Goal: Task Accomplishment & Management: Complete application form

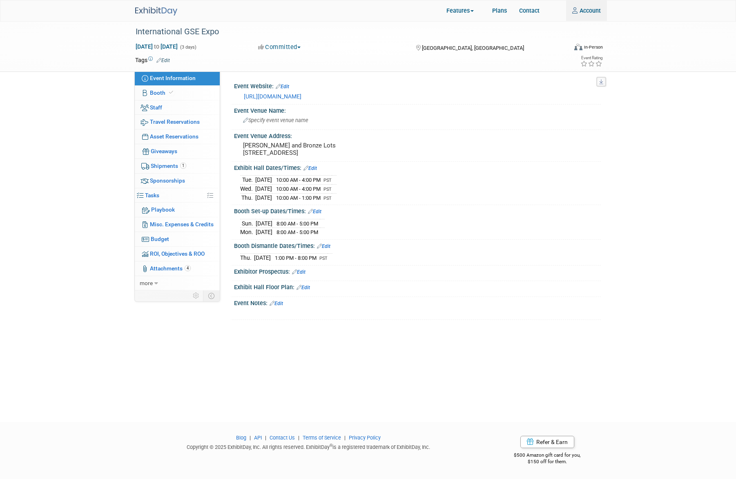
click at [160, 11] on img at bounding box center [156, 11] width 42 height 9
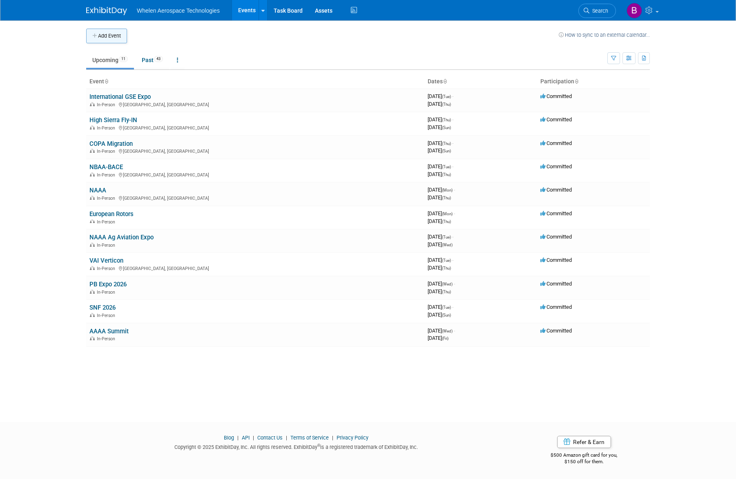
click at [103, 37] on button "Add Event" at bounding box center [106, 36] width 41 height 15
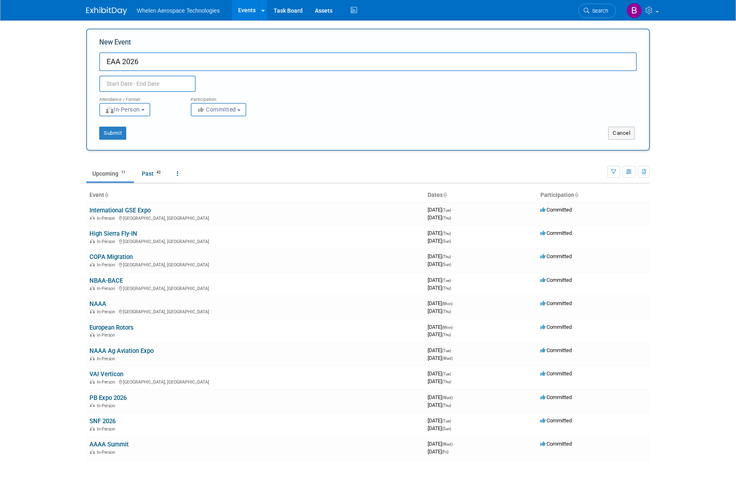
scroll to position [1, 0]
type input "EAA 2026"
click at [155, 85] on input "text" at bounding box center [147, 83] width 96 height 16
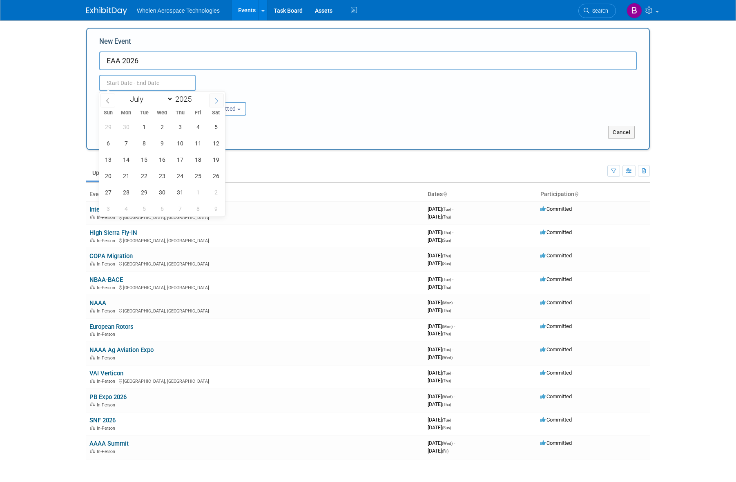
click at [217, 101] on icon at bounding box center [217, 101] width 6 height 6
click at [212, 97] on span at bounding box center [216, 101] width 15 height 14
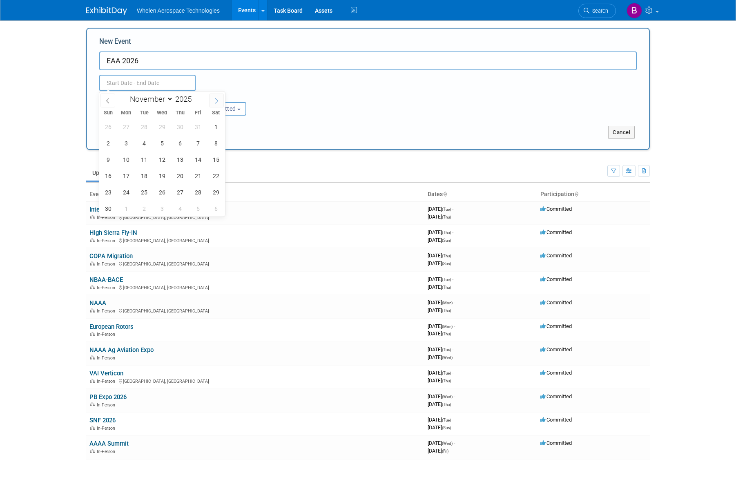
select select "11"
click at [212, 97] on span at bounding box center [216, 101] width 15 height 14
type input "2026"
click at [212, 97] on span at bounding box center [216, 101] width 15 height 14
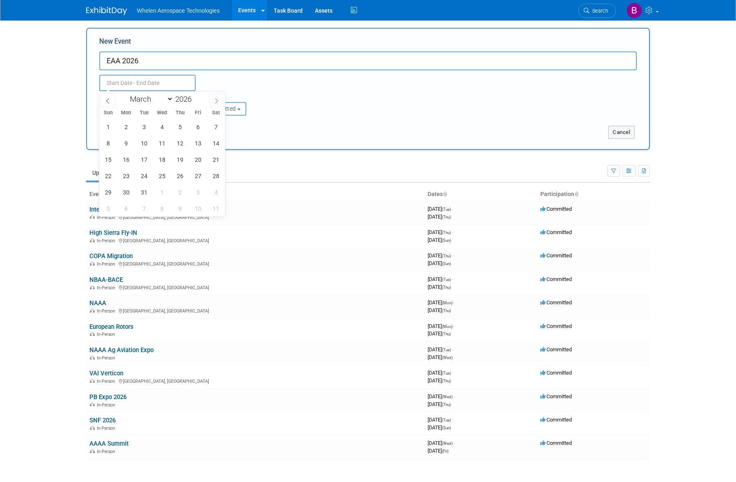
click at [212, 97] on span at bounding box center [216, 101] width 15 height 14
select select "6"
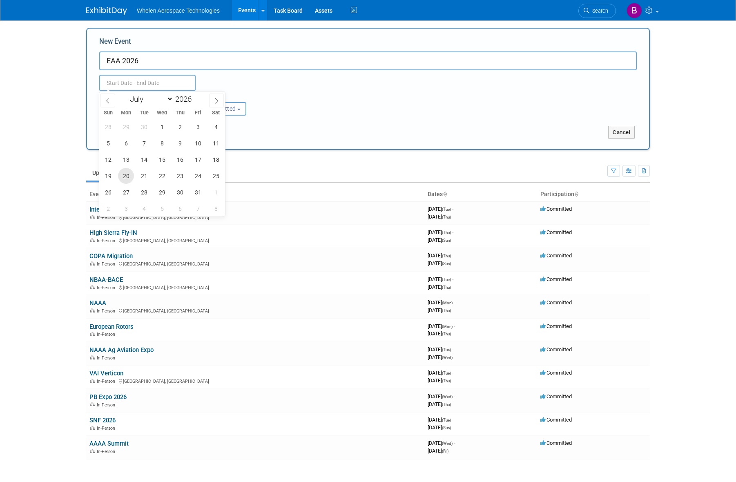
click at [123, 177] on span "20" at bounding box center [126, 176] width 16 height 16
click at [106, 192] on span "26" at bounding box center [108, 192] width 16 height 16
type input "Jul 20, 2026 to Jul 26, 2026"
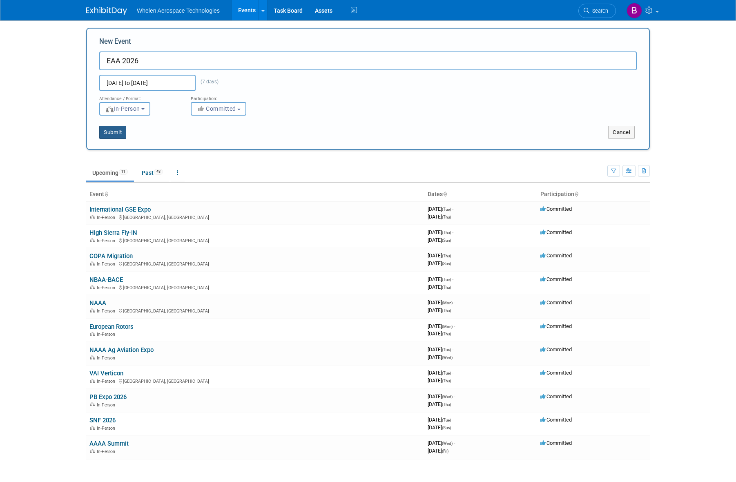
click at [113, 132] on button "Submit" at bounding box center [112, 132] width 27 height 13
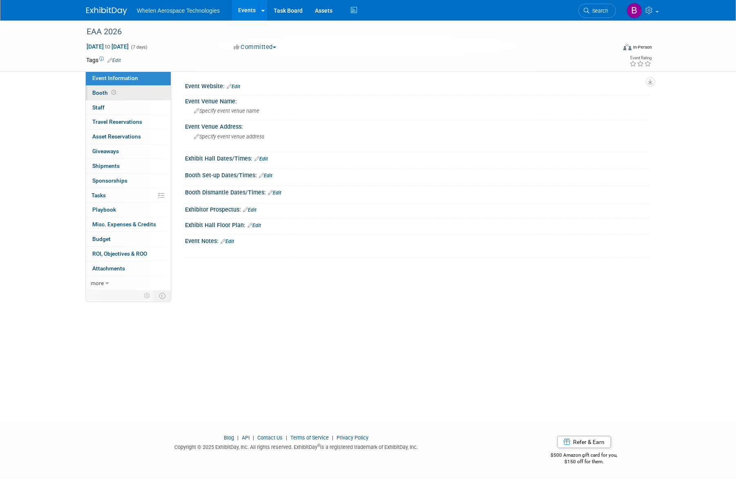
click at [115, 90] on icon at bounding box center [114, 92] width 4 height 4
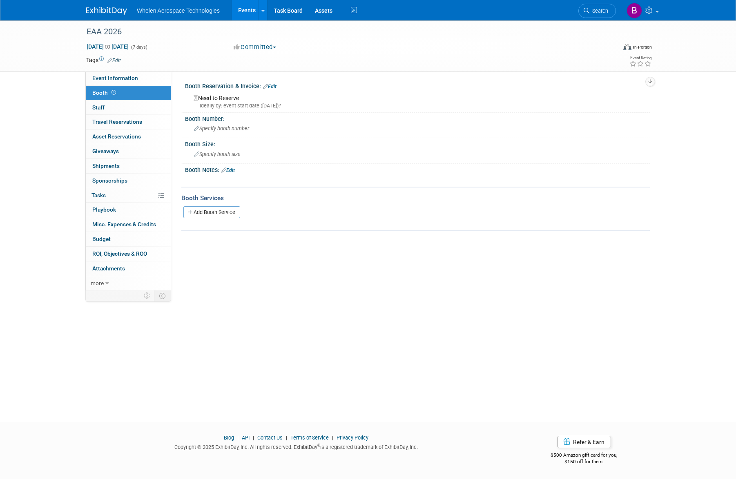
click at [274, 84] on link "Edit" at bounding box center [269, 87] width 13 height 6
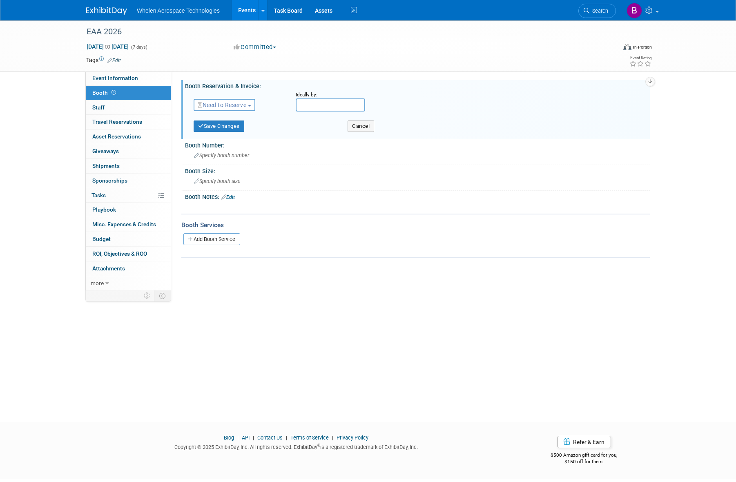
click at [240, 104] on span "Need to Reserve" at bounding box center [222, 105] width 49 height 7
click at [241, 128] on link "Reserved" at bounding box center [237, 130] width 87 height 11
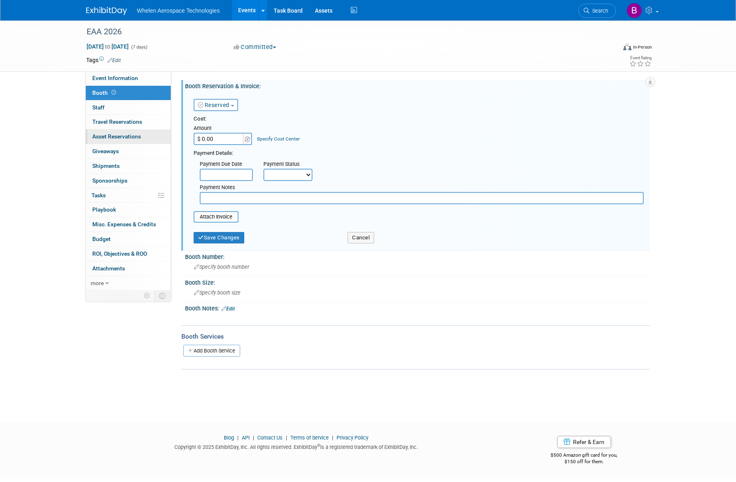
drag, startPoint x: 232, startPoint y: 138, endPoint x: 139, endPoint y: 136, distance: 92.8
click at [148, 136] on div "Event Information Event Info Booth Booth 0 Staff 0 Staff 0 Travel Reservations …" at bounding box center [368, 194] width 576 height 349
click at [117, 60] on link "Edit" at bounding box center [113, 61] width 13 height 6
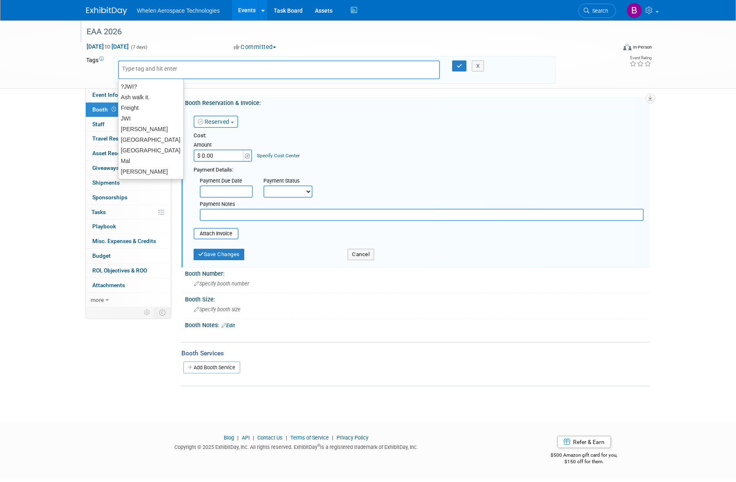
click at [194, 36] on div "EAA 2026" at bounding box center [344, 32] width 520 height 15
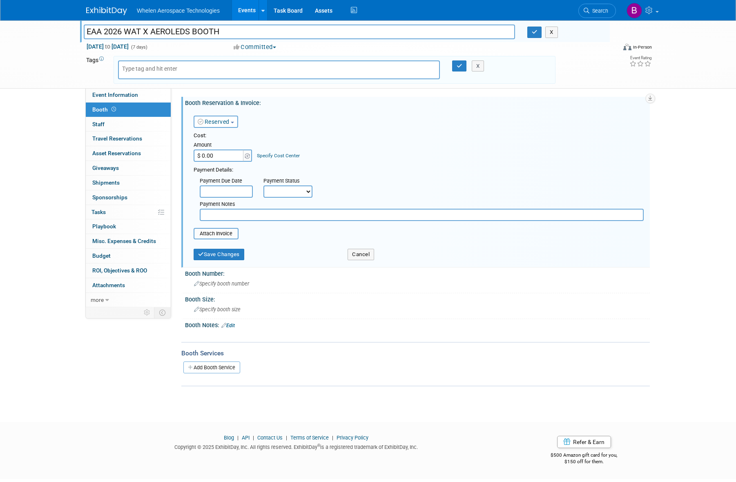
scroll to position [0, 0]
type input "EAA 2026 WAT X AEROLEDS BOOTH"
click at [224, 156] on input "$ 0.00" at bounding box center [219, 156] width 51 height 12
drag, startPoint x: 219, startPoint y: 156, endPoint x: 163, endPoint y: 156, distance: 56.0
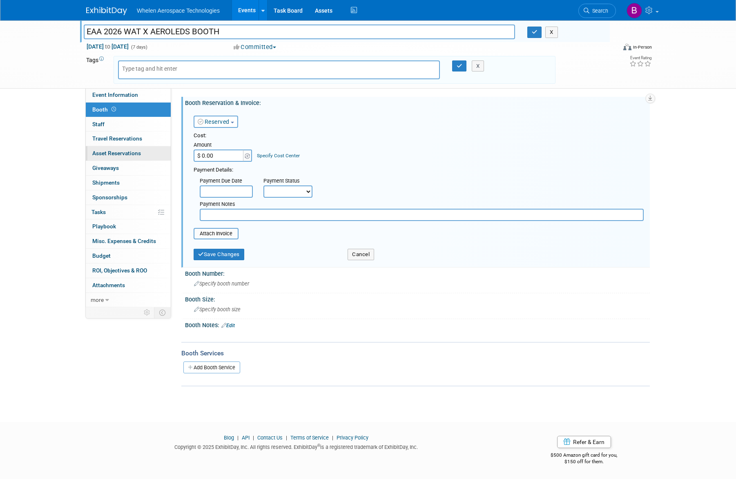
click at [163, 156] on div "Event Information Event Info Booth Booth 0 Staff 0 Staff 0 Travel Reservations …" at bounding box center [368, 203] width 576 height 366
type input "$ 9,815.34"
select select "1"
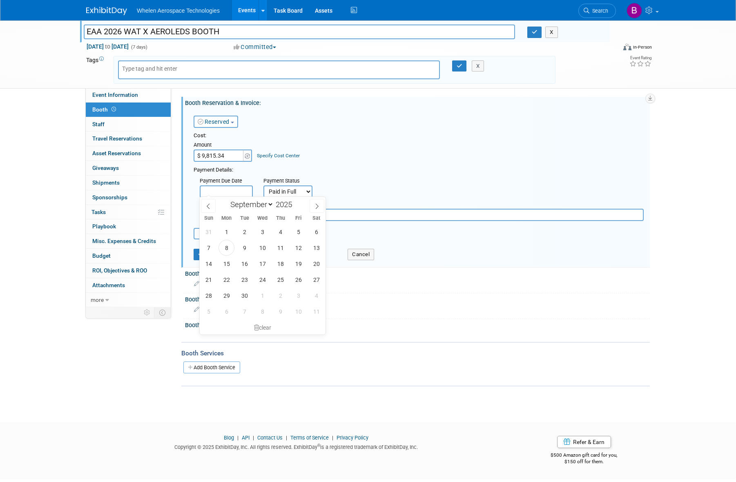
click at [222, 189] on input "text" at bounding box center [226, 191] width 53 height 12
click at [421, 177] on div "Payment Due Date Payment Status Not Paid Yet Partially Paid Paid in Full Next P…" at bounding box center [419, 197] width 463 height 47
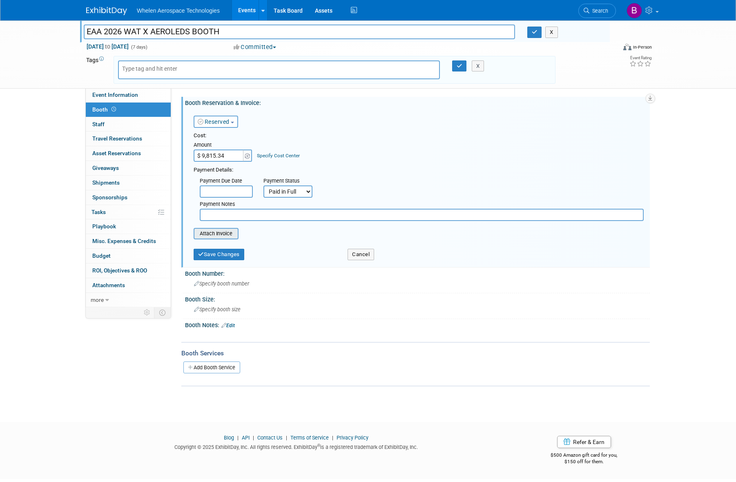
click at [232, 233] on input "file" at bounding box center [189, 234] width 97 height 10
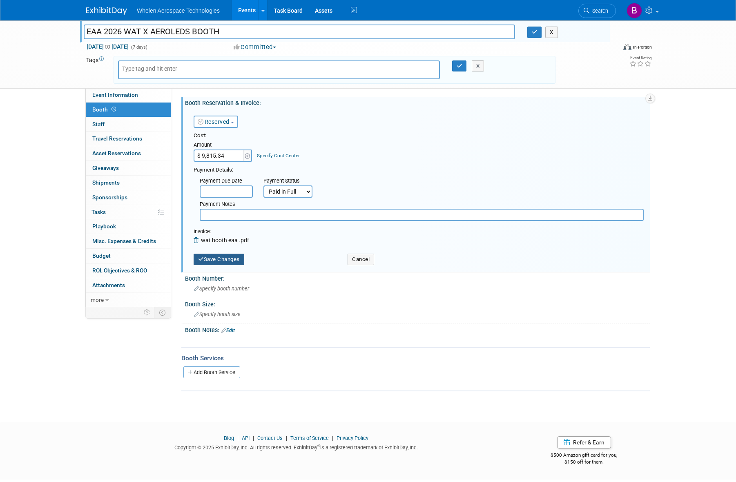
click at [238, 258] on button "Save Changes" at bounding box center [219, 259] width 51 height 11
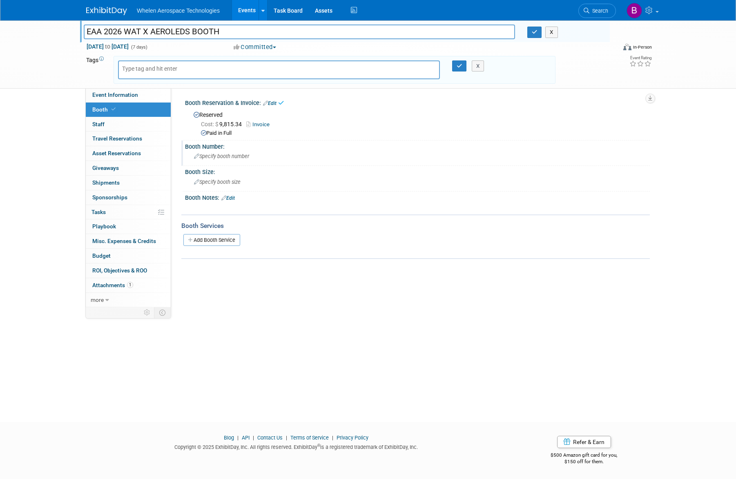
click at [212, 150] on div "Specify booth number" at bounding box center [417, 156] width 453 height 13
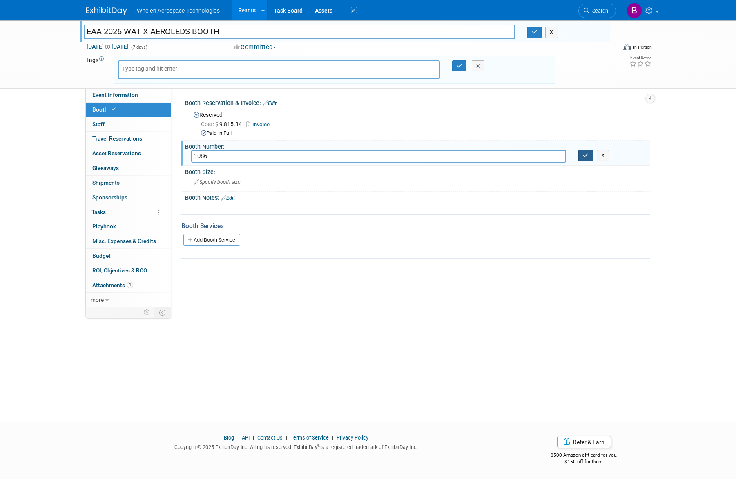
type input "1086"
click at [583, 154] on button "button" at bounding box center [586, 155] width 15 height 11
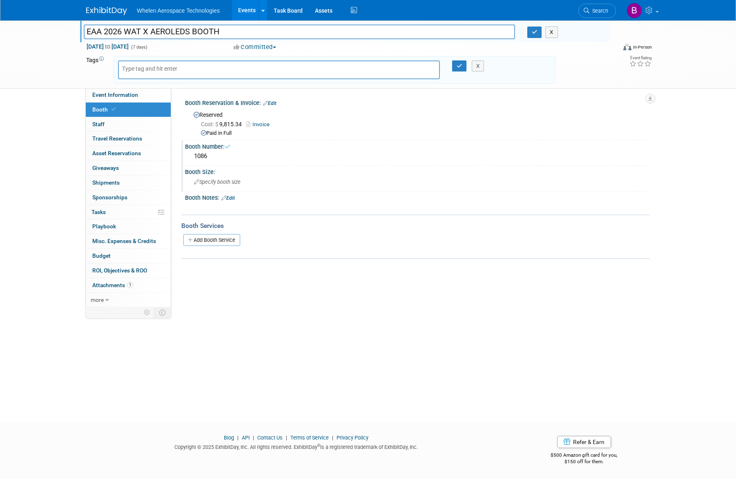
click at [233, 183] on span "Specify booth size" at bounding box center [217, 182] width 47 height 6
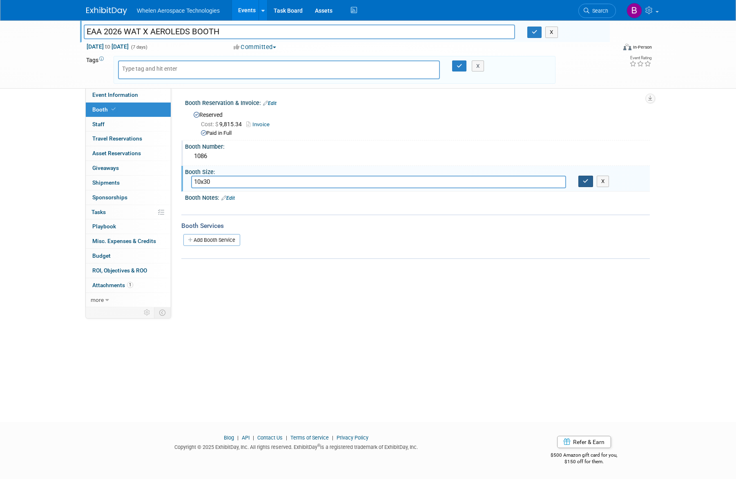
type input "10x30"
click at [584, 181] on icon "button" at bounding box center [586, 181] width 6 height 5
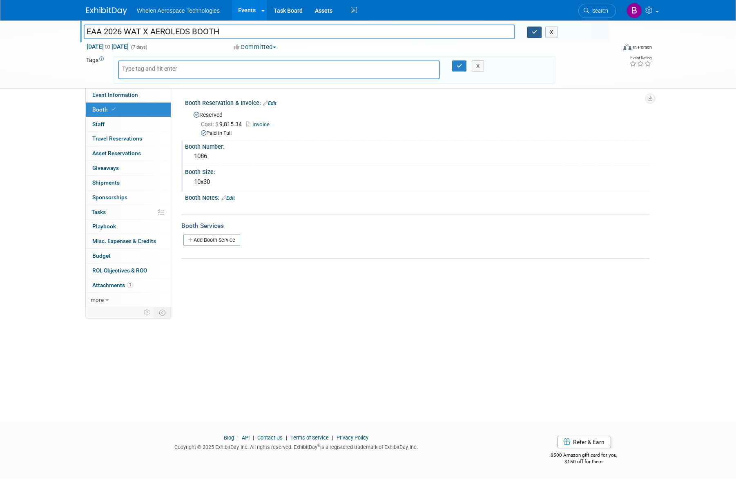
click at [531, 32] on button "button" at bounding box center [534, 32] width 15 height 11
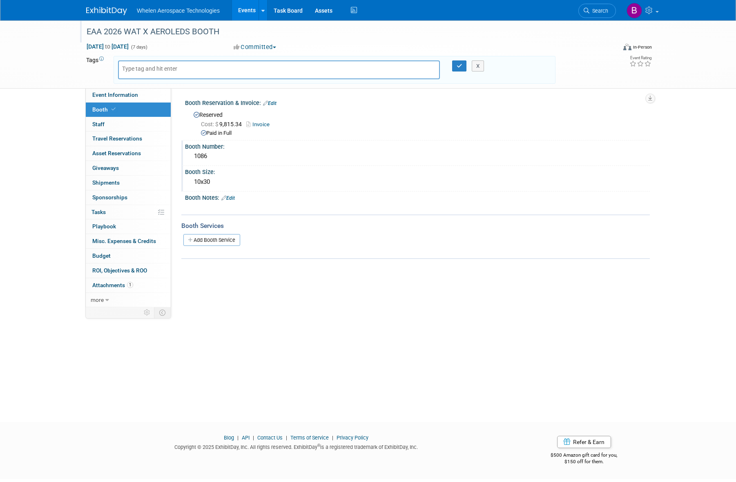
click at [485, 62] on div "X" at bounding box center [481, 65] width 25 height 11
click at [478, 68] on button "X" at bounding box center [478, 65] width 13 height 11
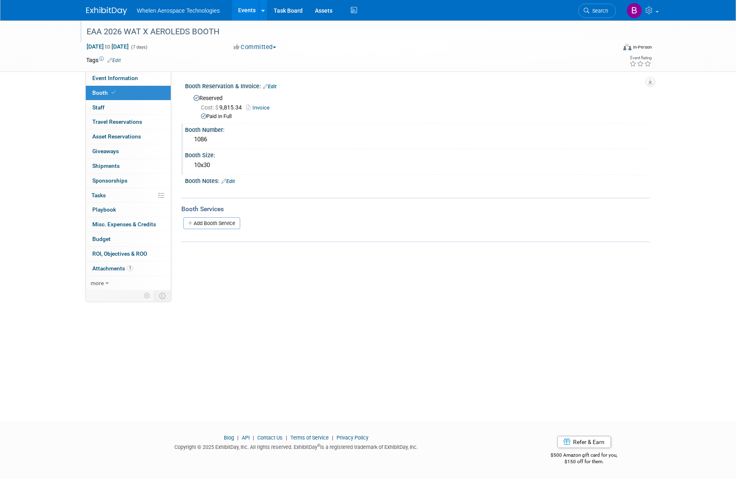
click at [121, 9] on img at bounding box center [106, 11] width 41 height 8
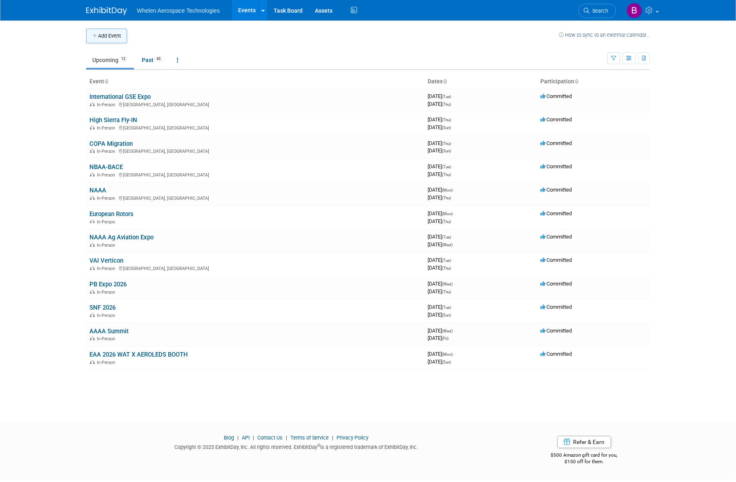
click at [103, 31] on button "Add Event" at bounding box center [106, 36] width 41 height 15
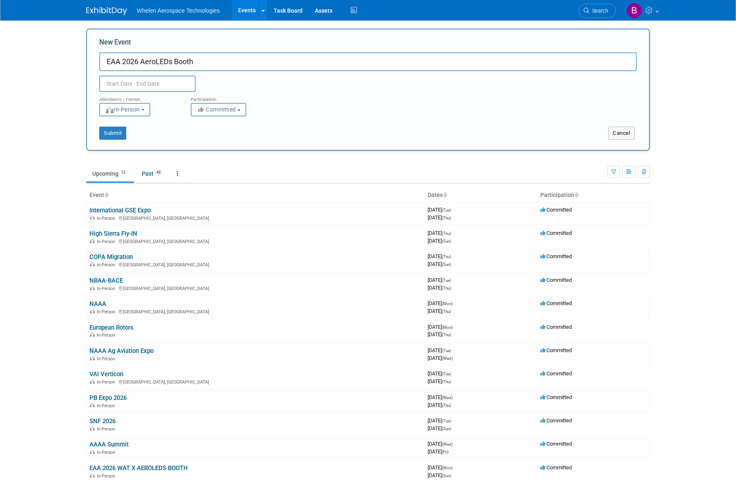
type input "EAA 2026 AeroLEDs Booth"
click at [169, 84] on input "text" at bounding box center [147, 84] width 96 height 16
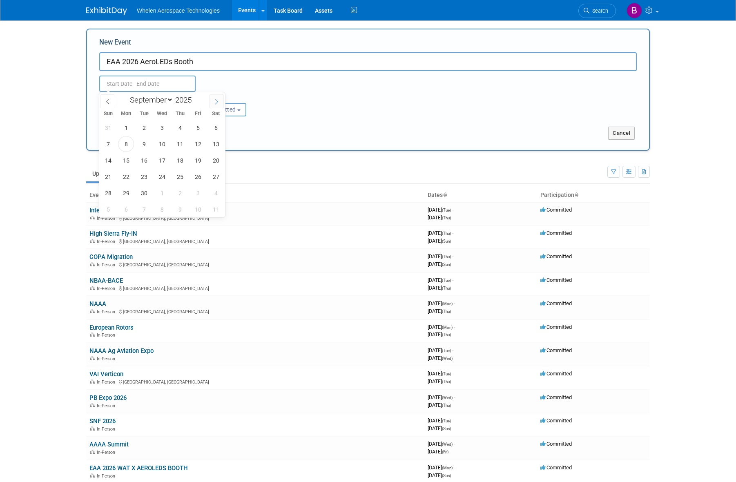
click at [214, 101] on icon at bounding box center [217, 102] width 6 height 6
select select "11"
click at [214, 101] on icon at bounding box center [217, 102] width 6 height 6
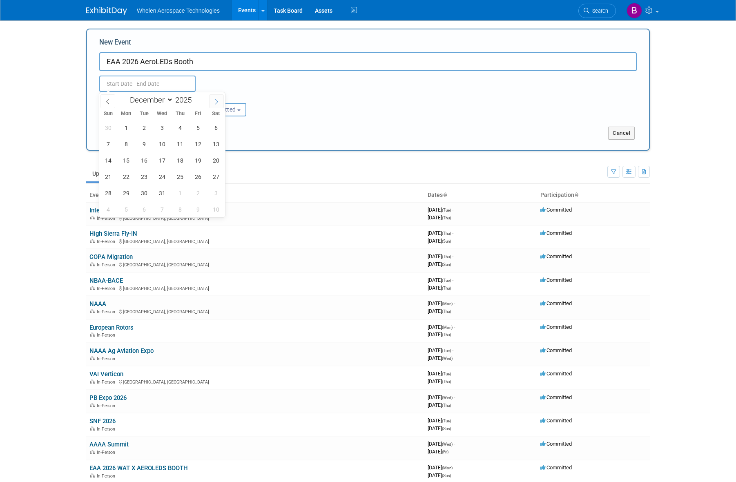
type input "2026"
click at [214, 101] on icon at bounding box center [217, 102] width 6 height 6
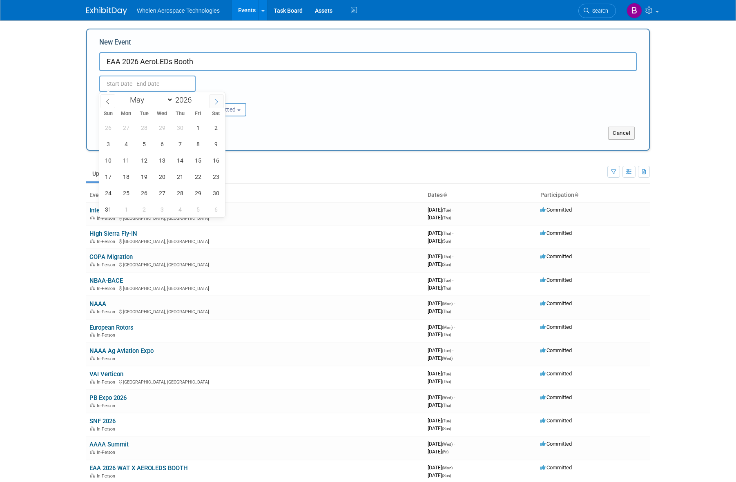
click at [214, 101] on icon at bounding box center [217, 102] width 6 height 6
select select "6"
click at [128, 178] on span "20" at bounding box center [126, 177] width 16 height 16
click at [111, 192] on span "26" at bounding box center [108, 193] width 16 height 16
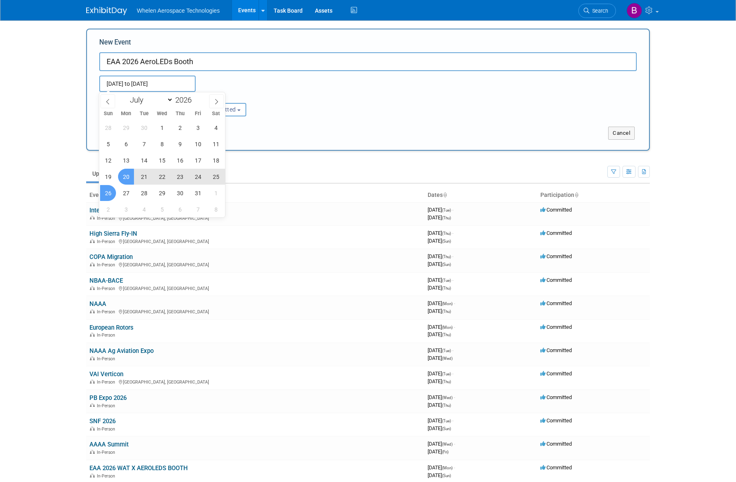
type input "Jul 20, 2026 to Jul 26, 2026"
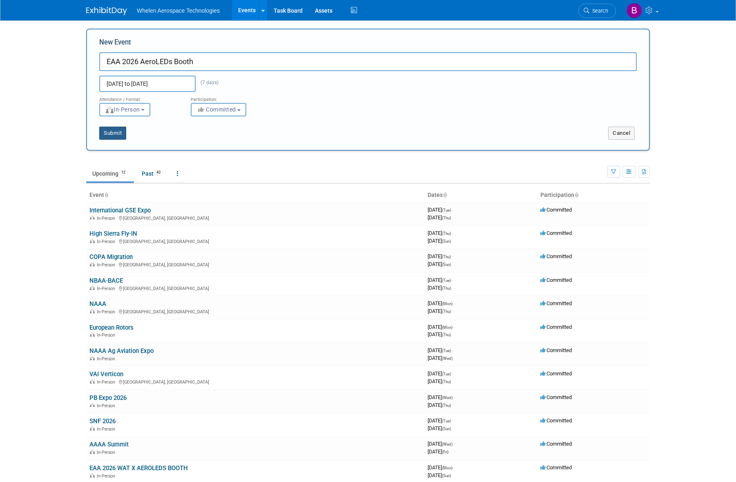
click at [118, 134] on button "Submit" at bounding box center [112, 133] width 27 height 13
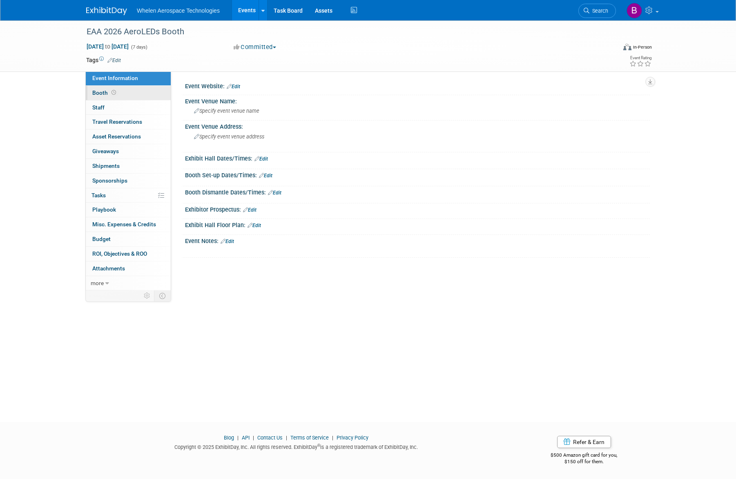
click at [138, 94] on link "Booth" at bounding box center [128, 93] width 85 height 14
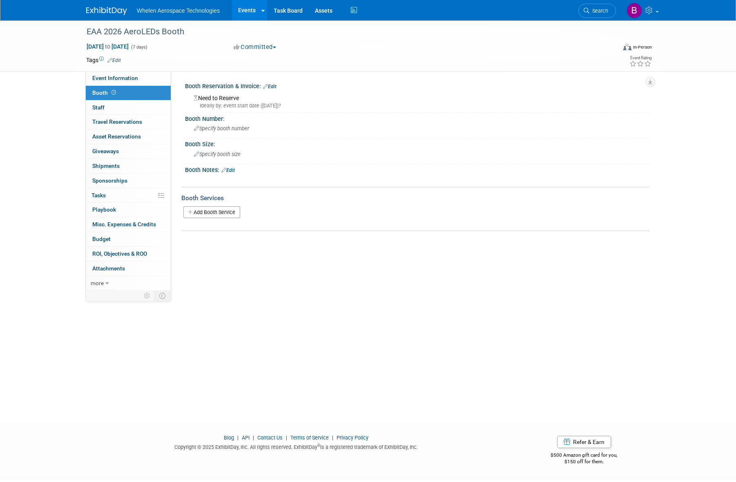
click at [274, 86] on link "Edit" at bounding box center [269, 87] width 13 height 6
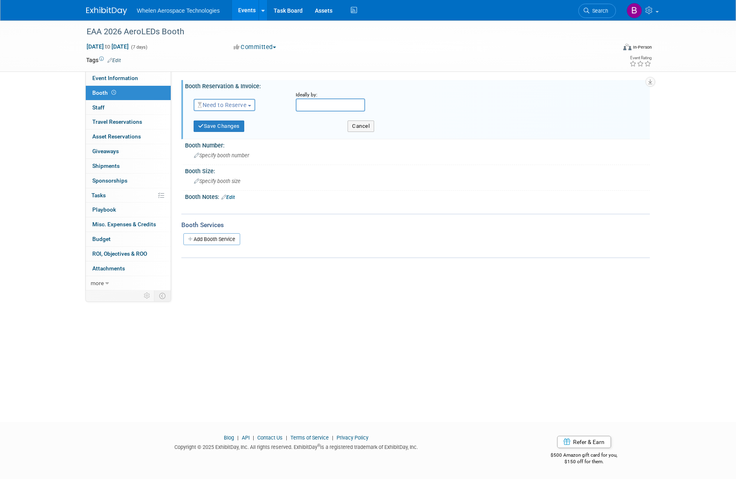
click at [240, 100] on button "Need to Reserve" at bounding box center [225, 105] width 62 height 12
click at [246, 130] on link "Reserved" at bounding box center [237, 130] width 87 height 11
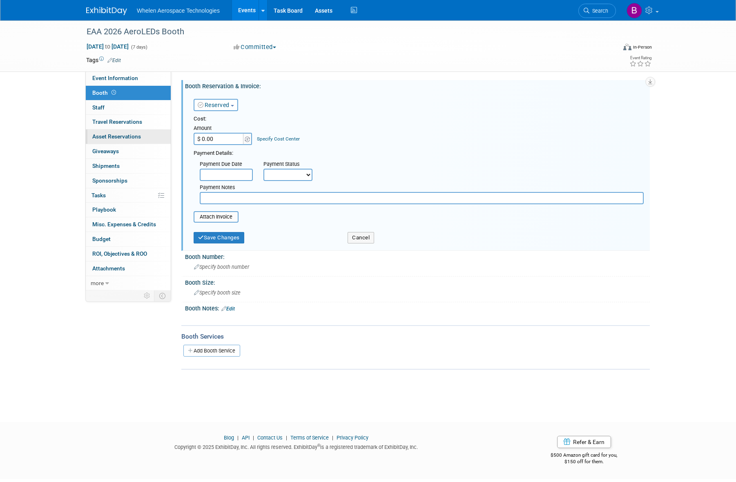
click at [156, 140] on div "Event Information Event Info Booth Booth 0 Staff 0 Staff 0 Travel Reservations …" at bounding box center [368, 194] width 576 height 349
type input "$ 8,128.58"
select select "1"
click at [214, 215] on input "file" at bounding box center [189, 217] width 97 height 10
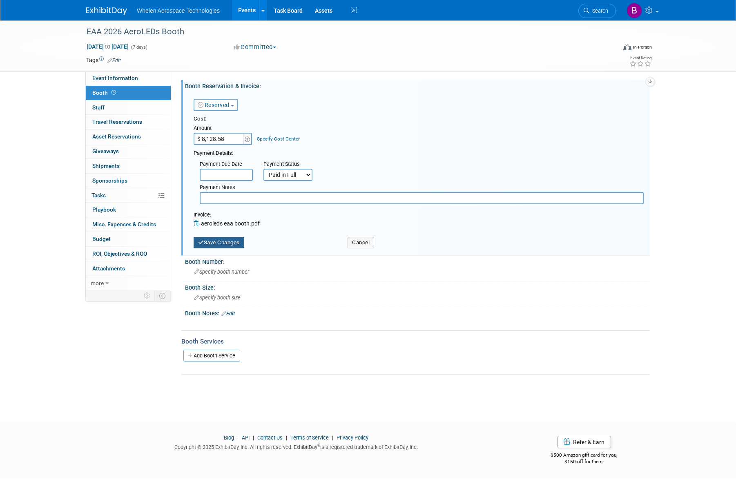
click at [232, 239] on button "Save Changes" at bounding box center [219, 242] width 51 height 11
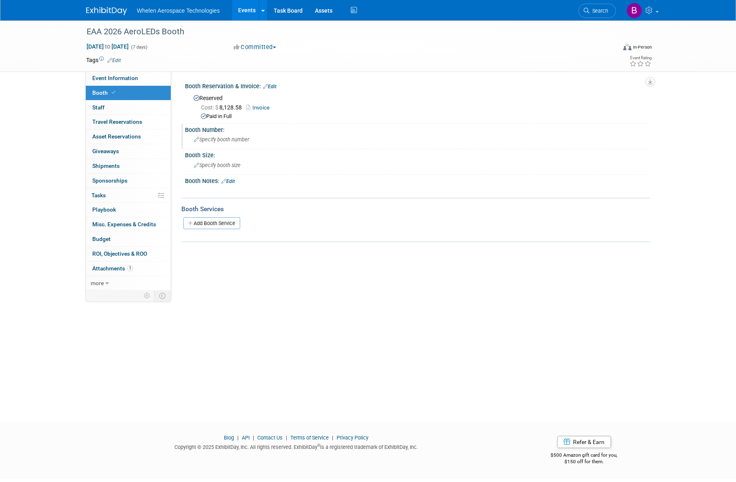
click at [228, 136] on span "Specify booth number" at bounding box center [221, 139] width 55 height 6
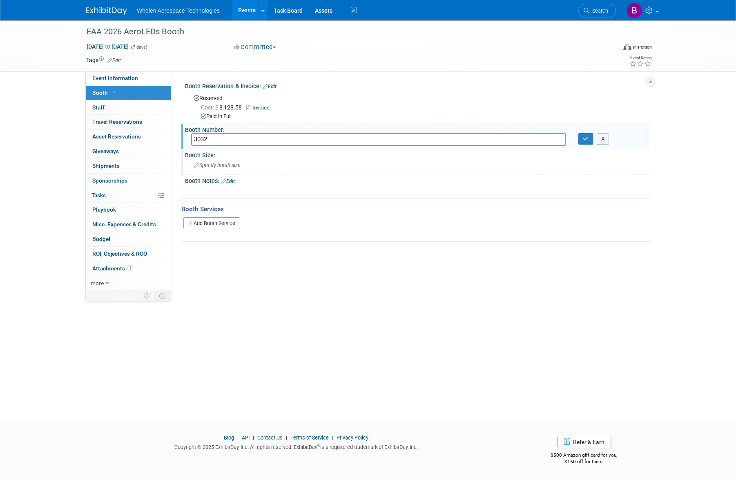
type input "3032"
click at [224, 165] on span "Specify booth size" at bounding box center [217, 165] width 47 height 6
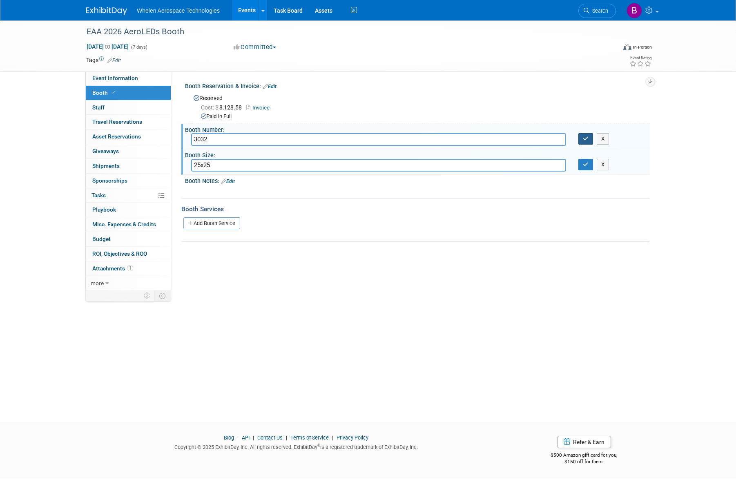
type input "25x25"
click at [587, 139] on icon "button" at bounding box center [586, 138] width 6 height 5
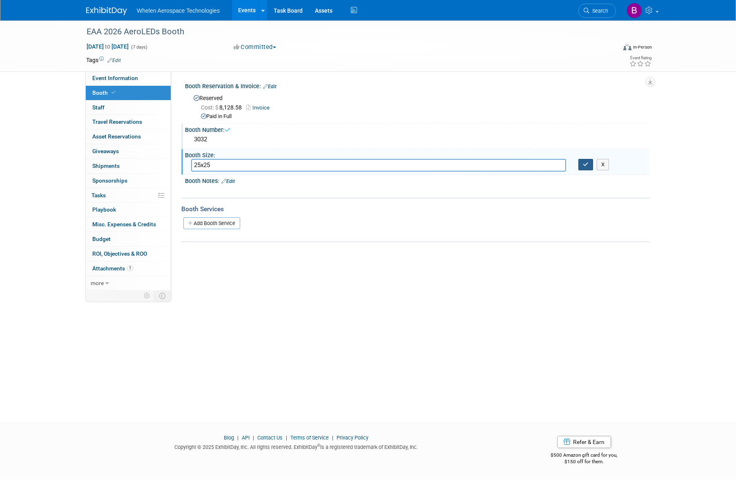
click at [588, 159] on button "button" at bounding box center [586, 164] width 15 height 11
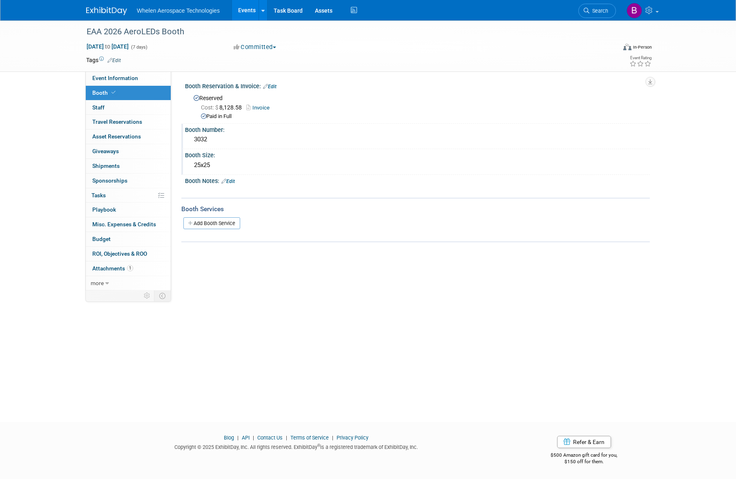
click at [109, 11] on img at bounding box center [106, 11] width 41 height 8
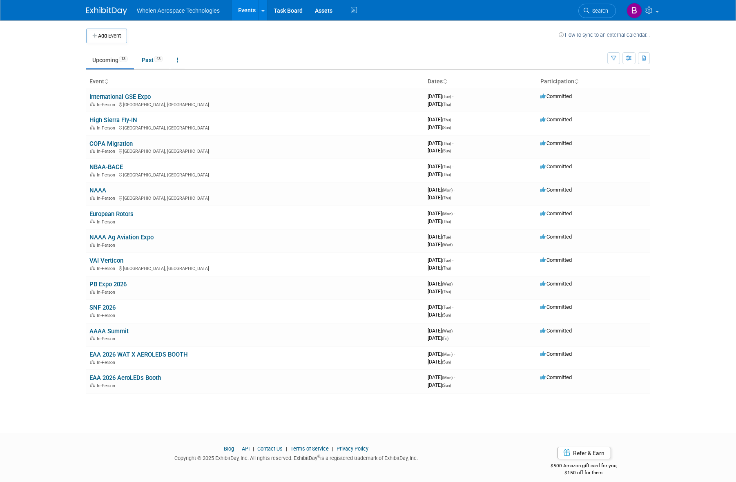
click at [110, 11] on img at bounding box center [106, 11] width 41 height 8
